Goal: Navigation & Orientation: Find specific page/section

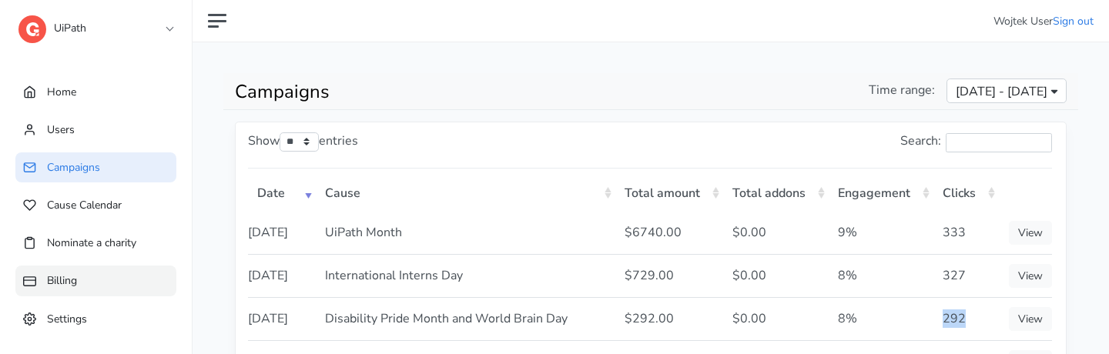
click at [137, 279] on link "Billing" at bounding box center [95, 281] width 161 height 30
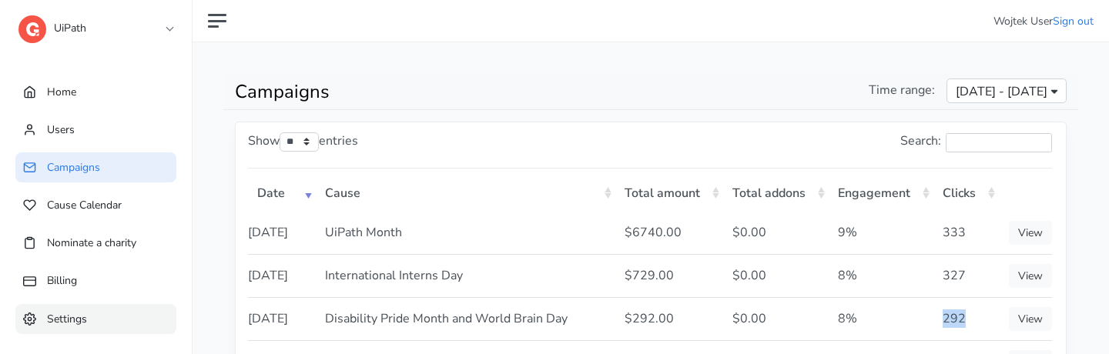
click at [130, 316] on link "Settings" at bounding box center [95, 319] width 161 height 30
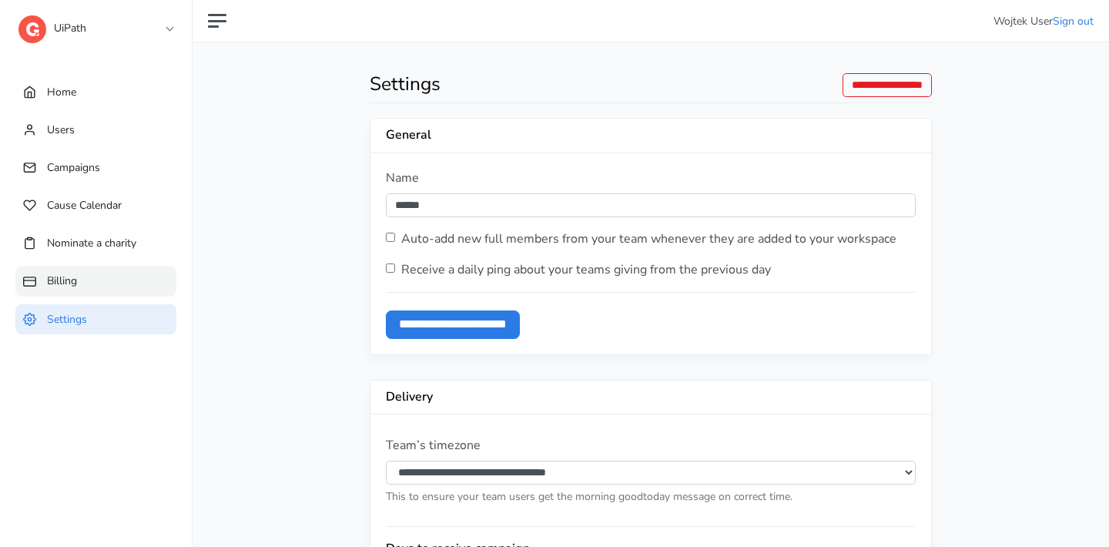
click at [147, 280] on link "Billing" at bounding box center [95, 281] width 161 height 30
click at [143, 173] on link "Campaigns" at bounding box center [95, 167] width 161 height 30
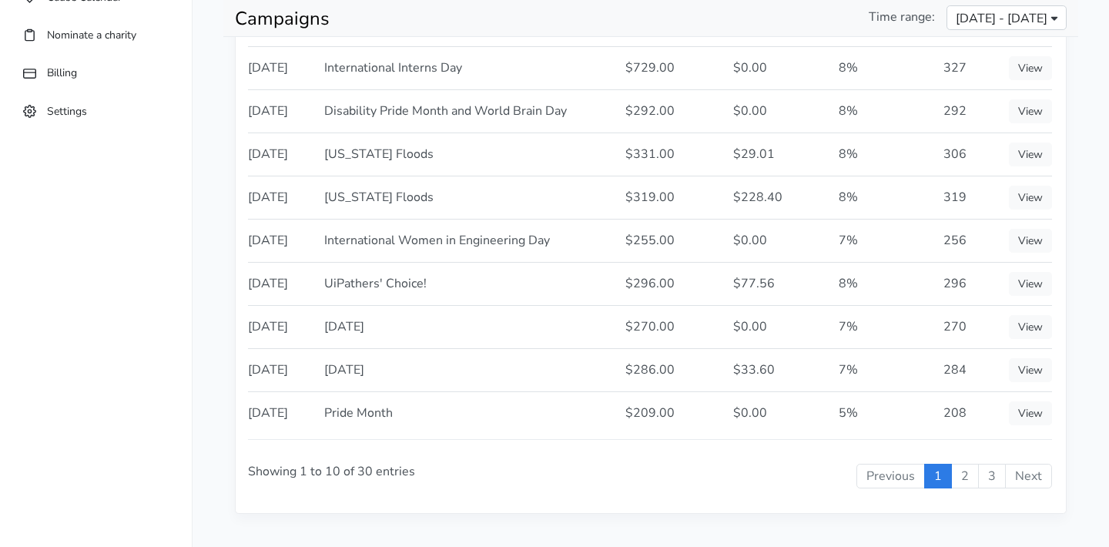
scroll to position [207, 0]
click at [412, 176] on td "[US_STATE] Floods" at bounding box center [465, 154] width 300 height 43
click at [162, 95] on ul "Home Users Campaigns Cause Calendar Nominate a charity Billing Settings" at bounding box center [96, 19] width 192 height 317
click at [142, 110] on link "Settings" at bounding box center [95, 112] width 161 height 30
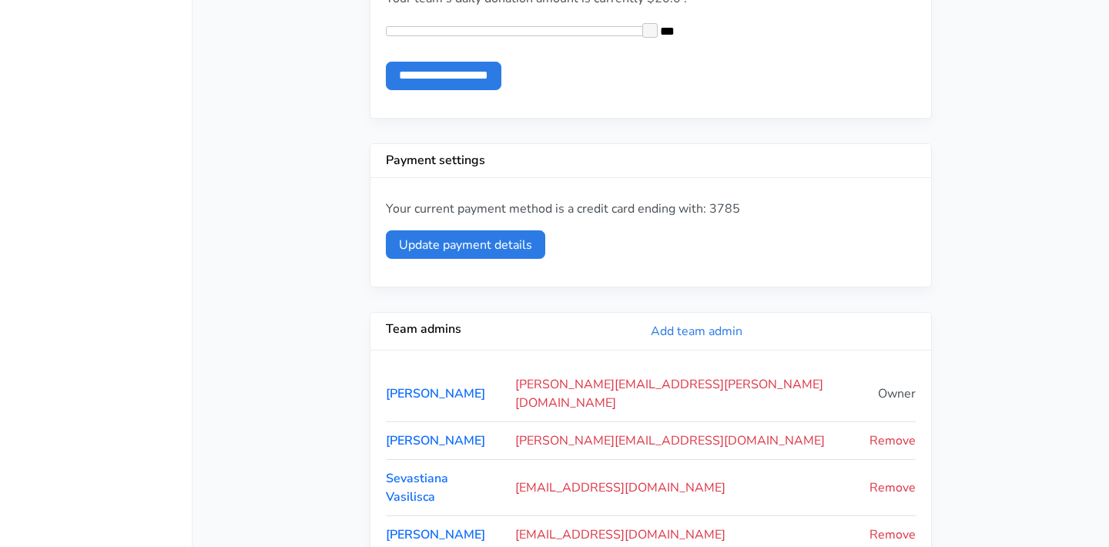
scroll to position [944, 0]
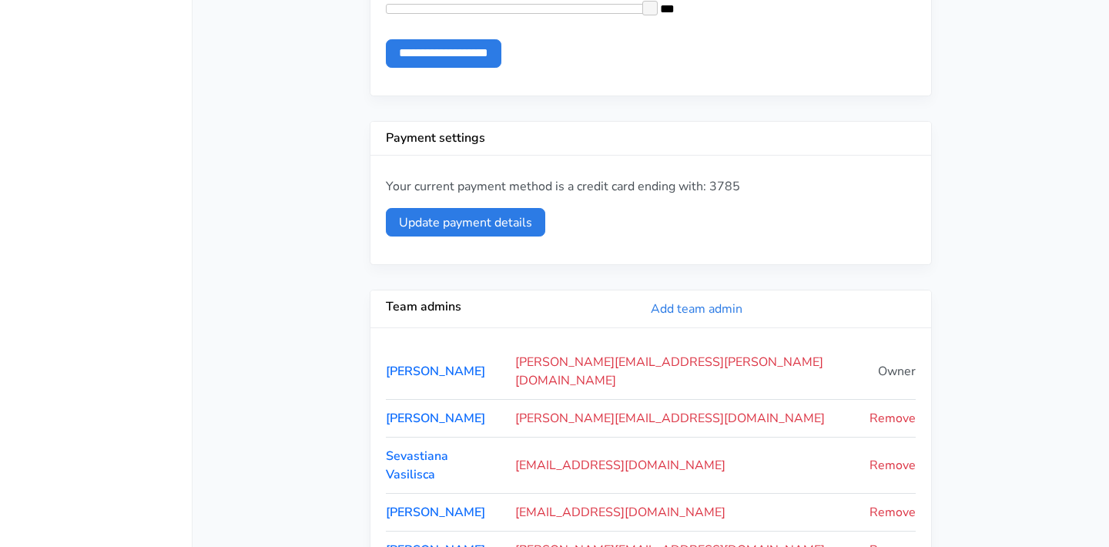
click at [734, 180] on p "Your current payment method is a credit card ending with: 3785" at bounding box center [651, 186] width 530 height 18
click at [728, 180] on p "Your current payment method is a credit card ending with: 3785" at bounding box center [651, 186] width 530 height 18
copy p "3785"
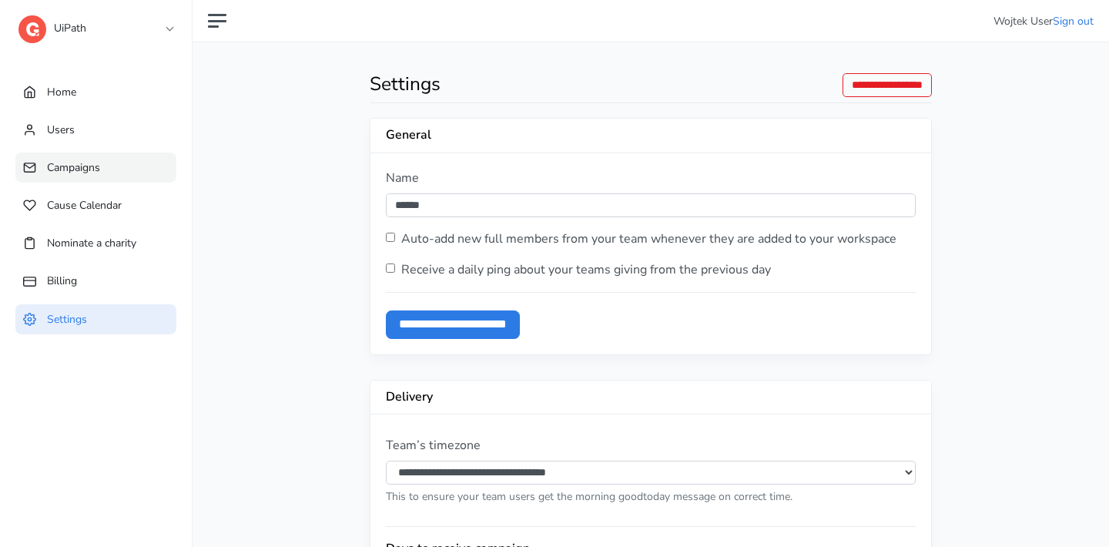
scroll to position [0, 0]
click at [152, 163] on link "Campaigns" at bounding box center [95, 167] width 161 height 30
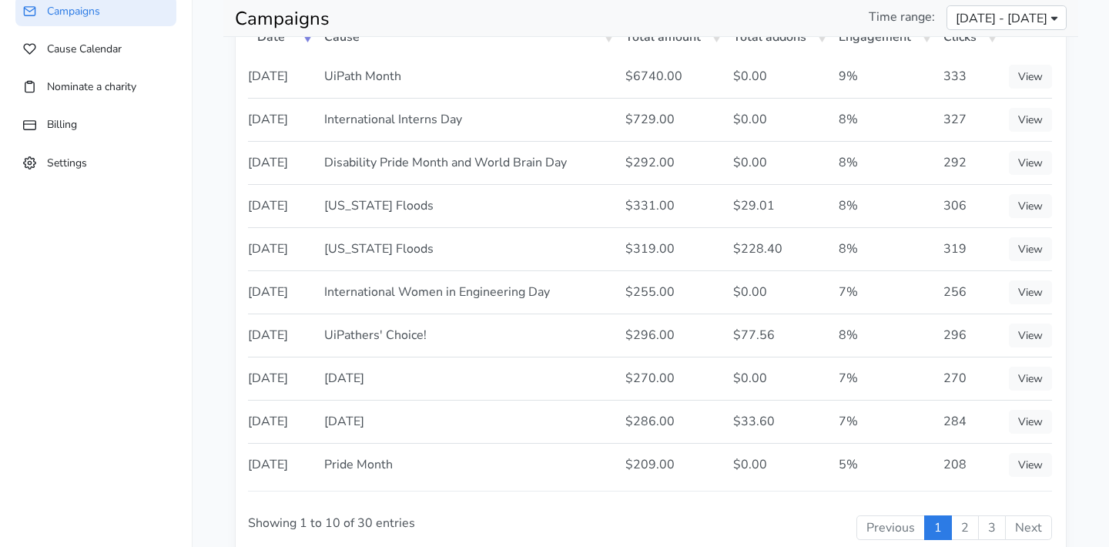
scroll to position [158, 0]
click at [1044, 130] on link "View" at bounding box center [1030, 118] width 43 height 24
click at [1033, 130] on link "View" at bounding box center [1030, 118] width 43 height 24
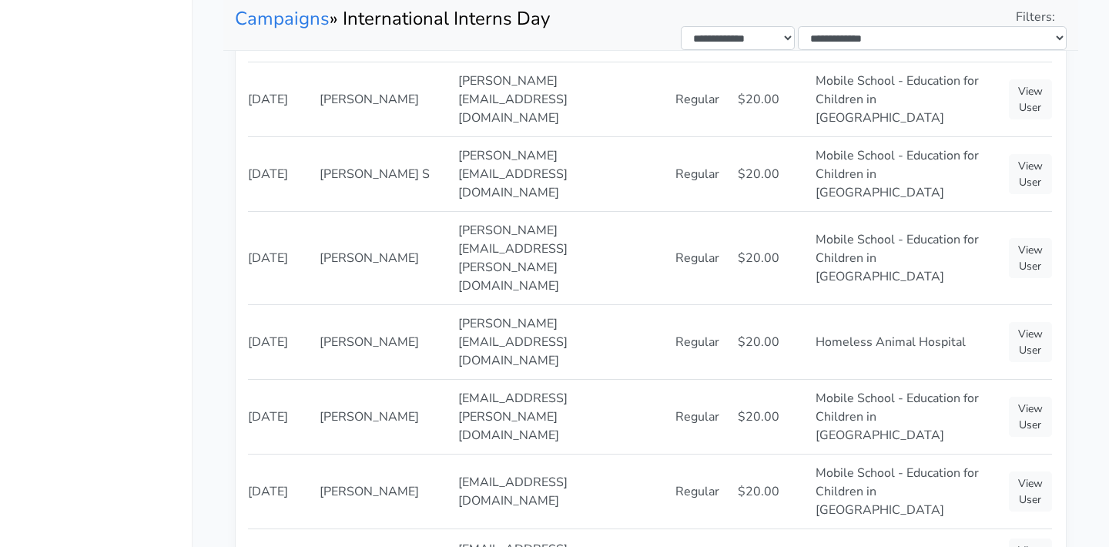
scroll to position [405, 0]
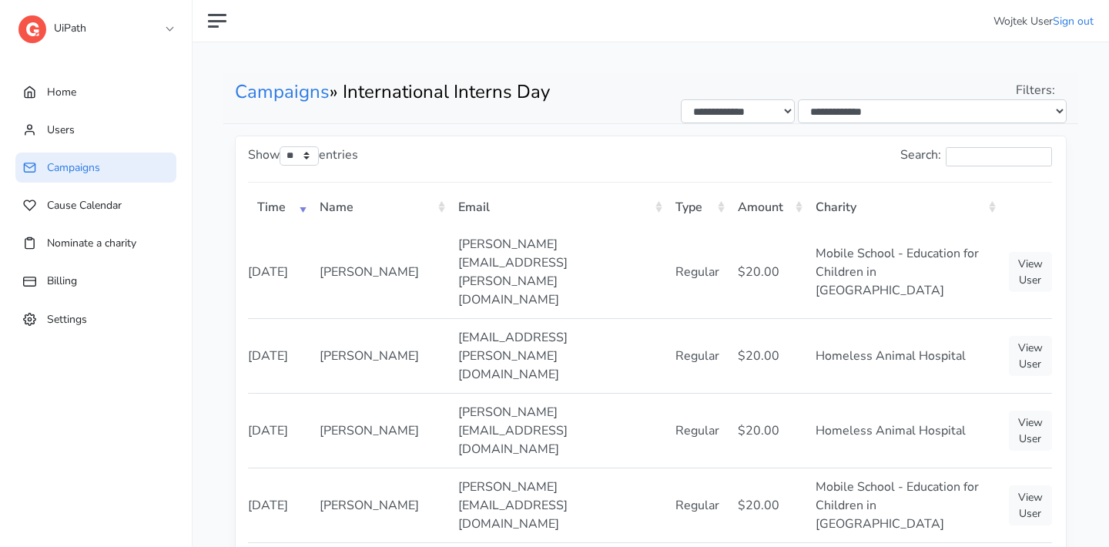
scroll to position [0, 0]
